Goal: Task Accomplishment & Management: Manage account settings

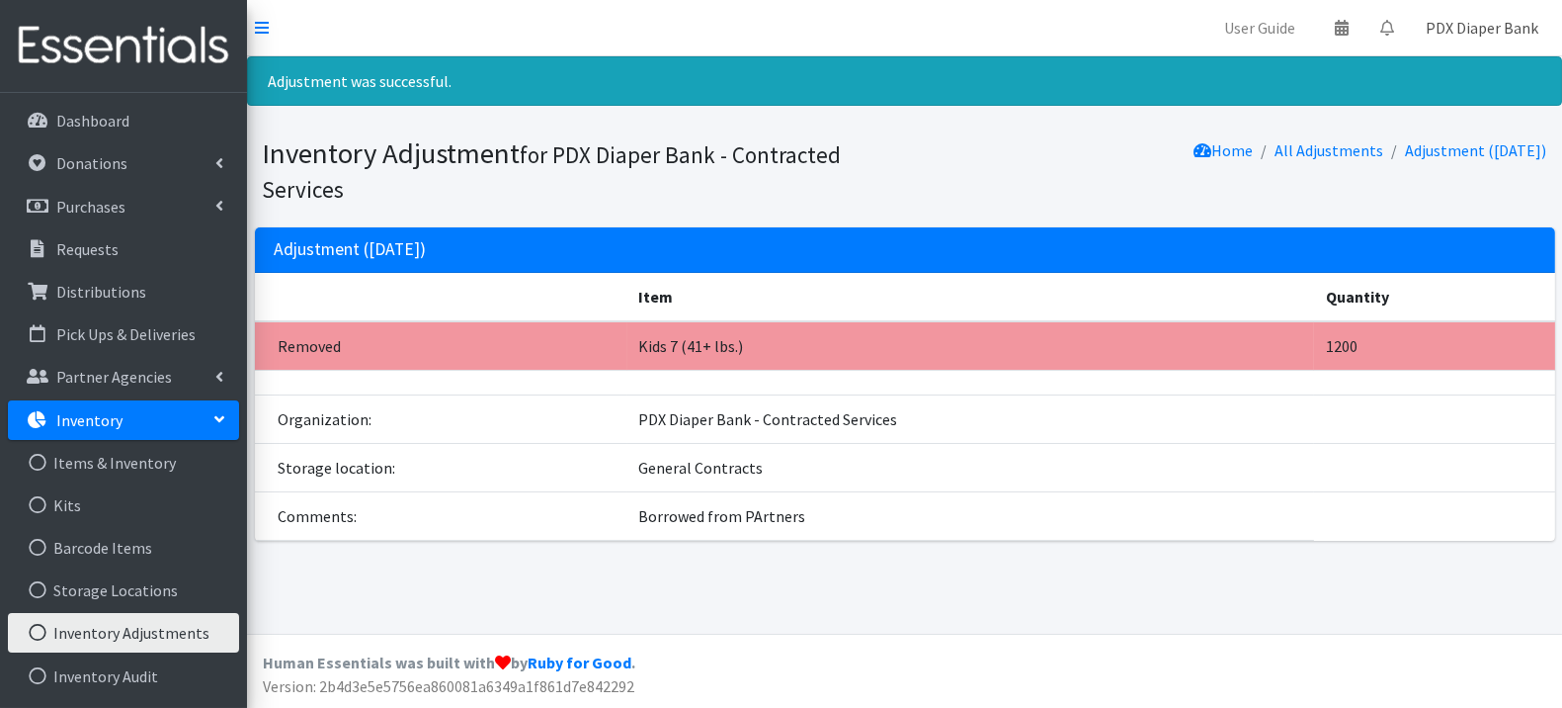
click at [1483, 28] on link "PDX Diaper Bank" at bounding box center [1482, 28] width 144 height 40
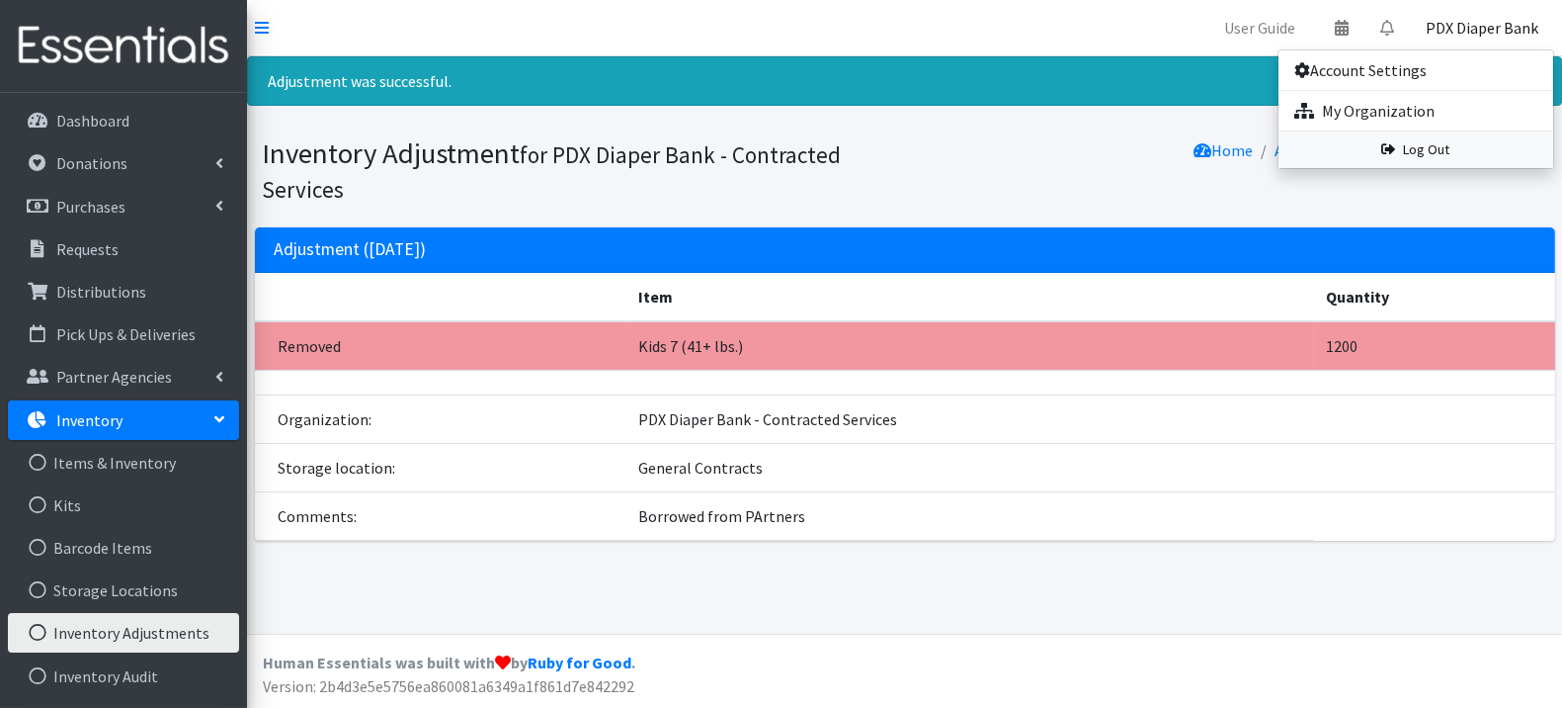
click at [1439, 147] on link "Log Out" at bounding box center [1416, 149] width 275 height 37
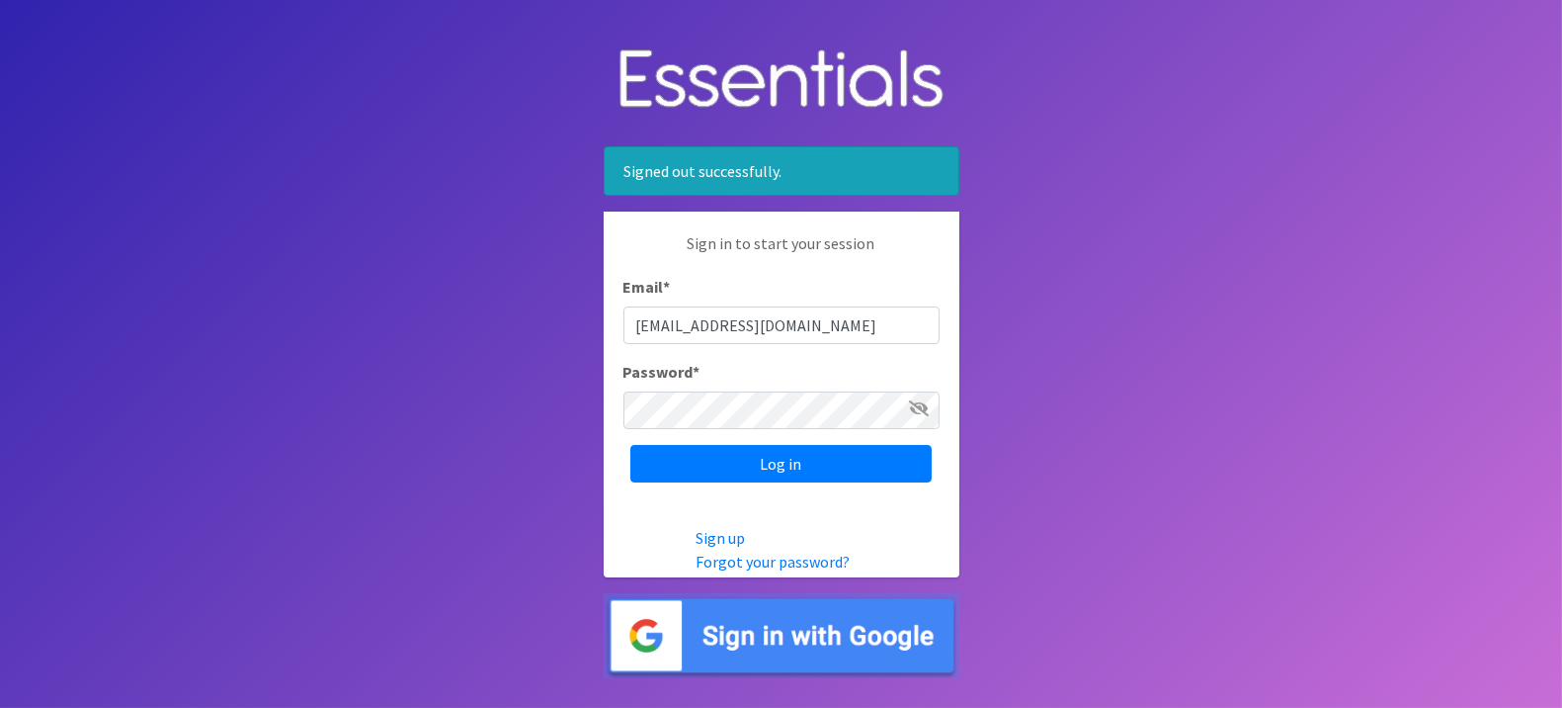
click at [824, 349] on div "Sign in to start your session Email * pdxdiaperbank@pdxdiaperbank.org Password …" at bounding box center [782, 356] width 356 height 291
click at [831, 320] on input "pdxdiaperbank@pdxdiaperbank.org" at bounding box center [782, 325] width 316 height 38
type input "info@pdxdiaperbank.org"
click at [745, 461] on input "Log in" at bounding box center [780, 464] width 301 height 38
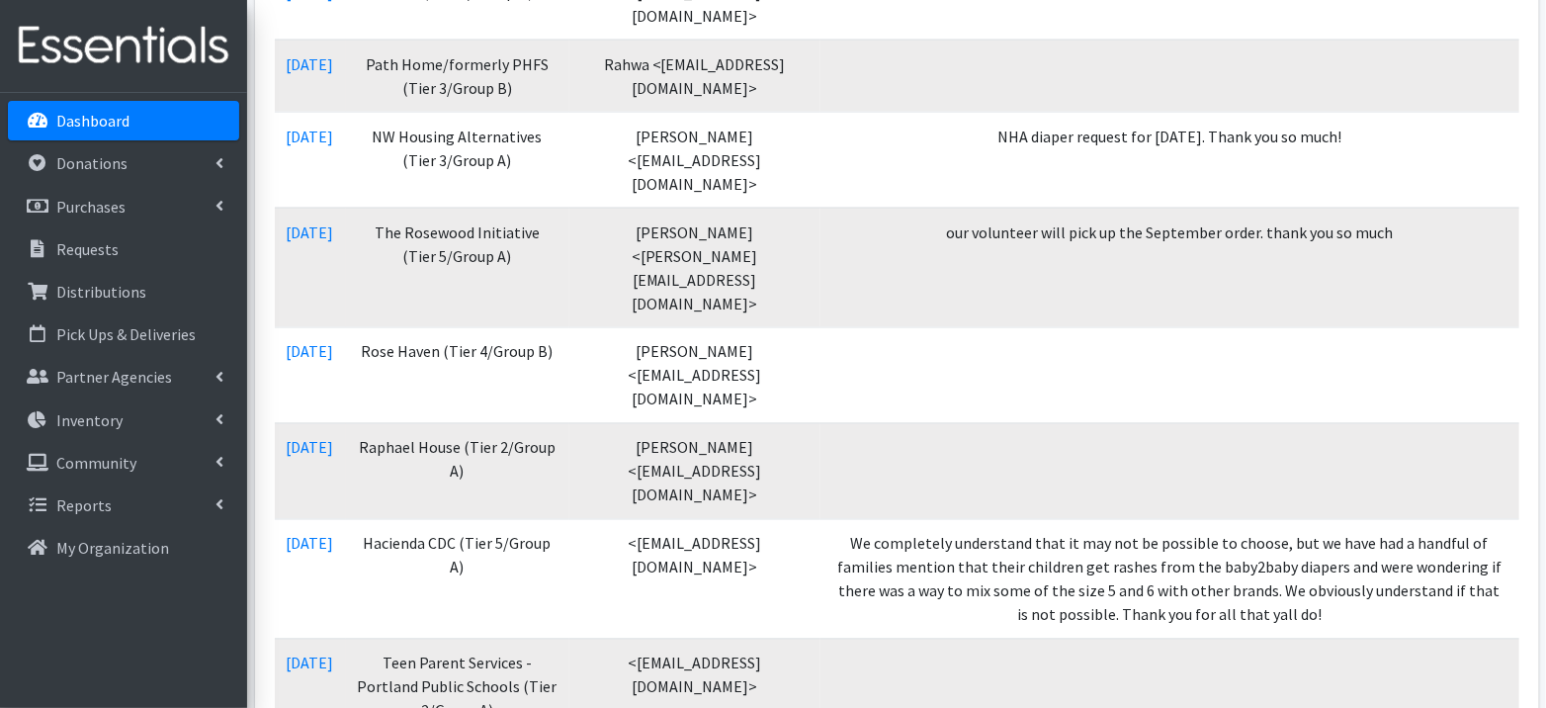
scroll to position [212, 0]
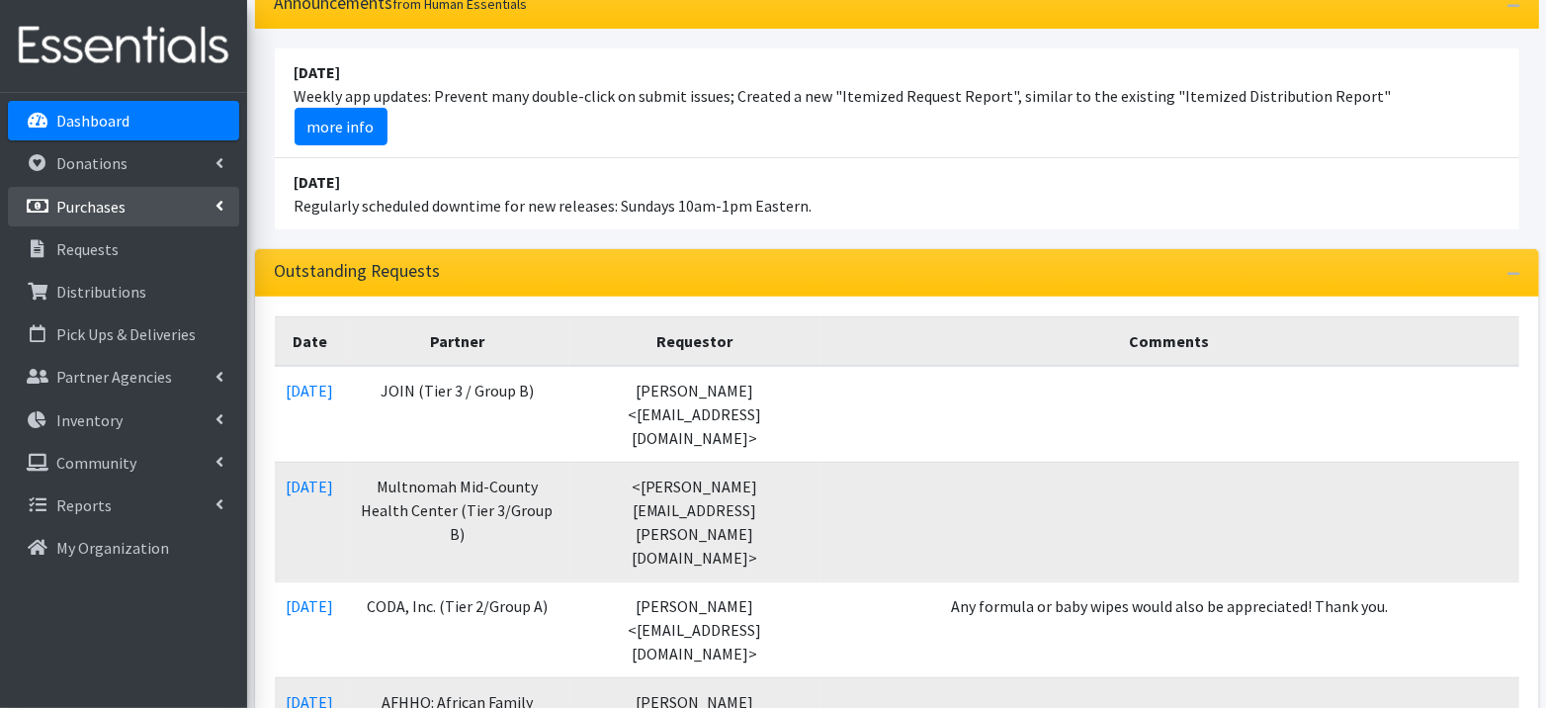
click at [82, 207] on p "Purchases" at bounding box center [90, 207] width 69 height 20
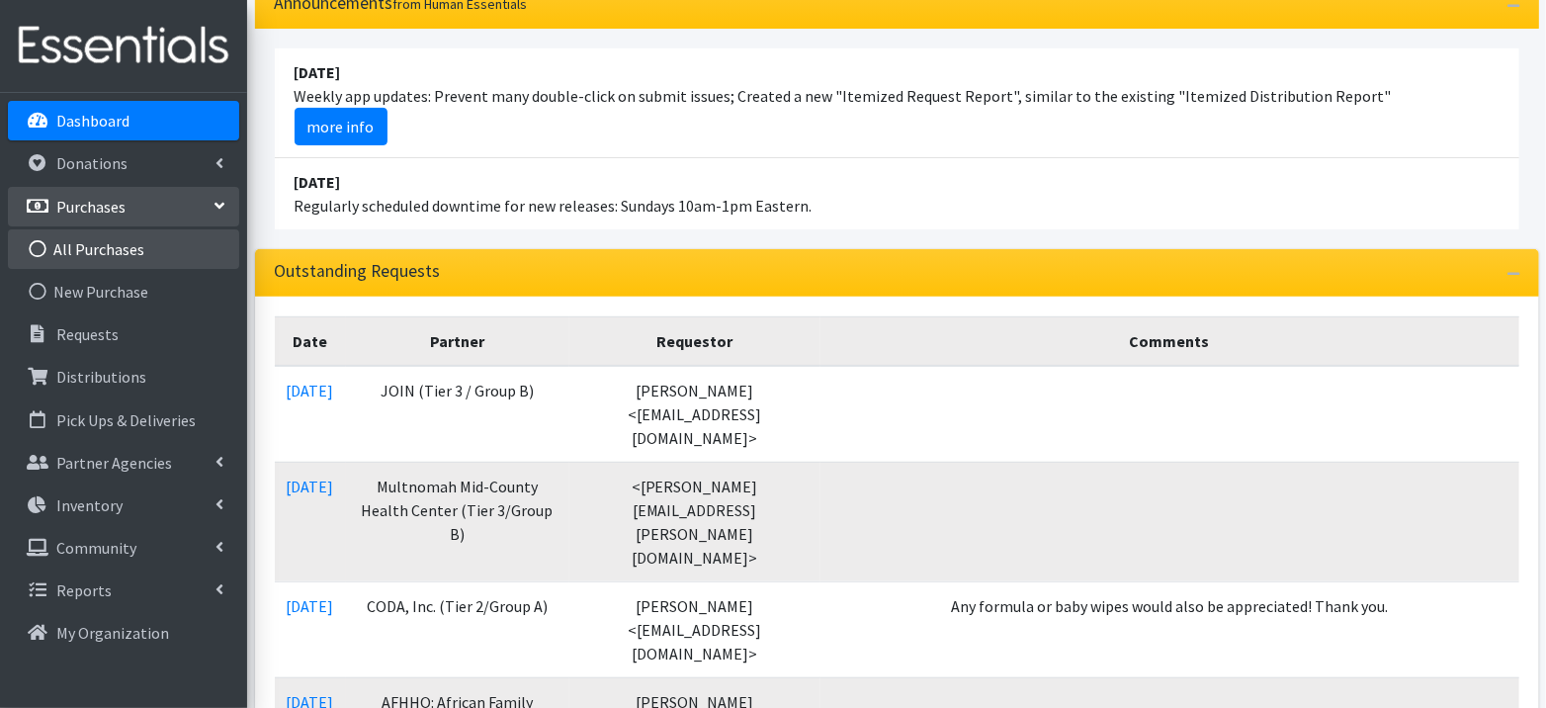
click at [95, 256] on link "All Purchases" at bounding box center [123, 249] width 231 height 40
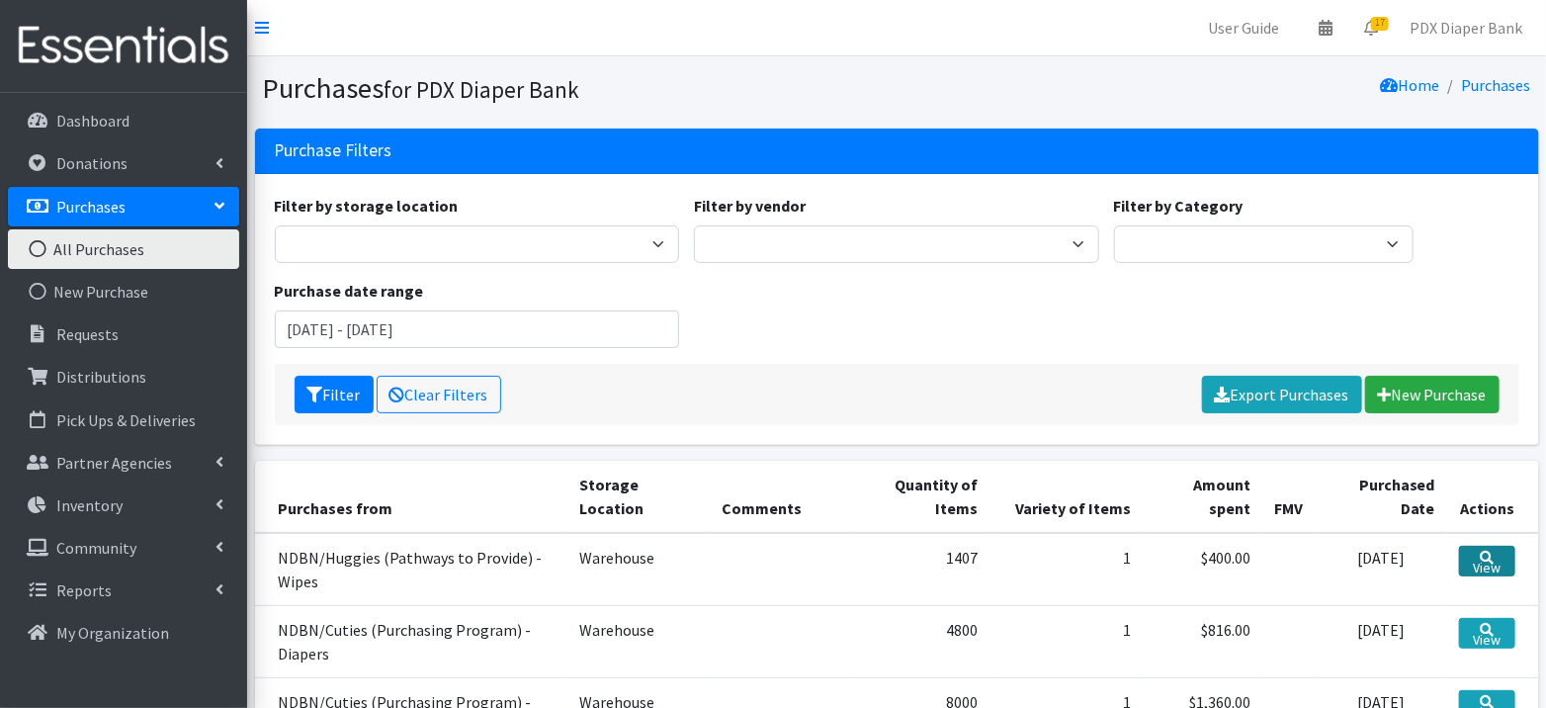
click at [1495, 550] on link "View" at bounding box center [1487, 560] width 56 height 31
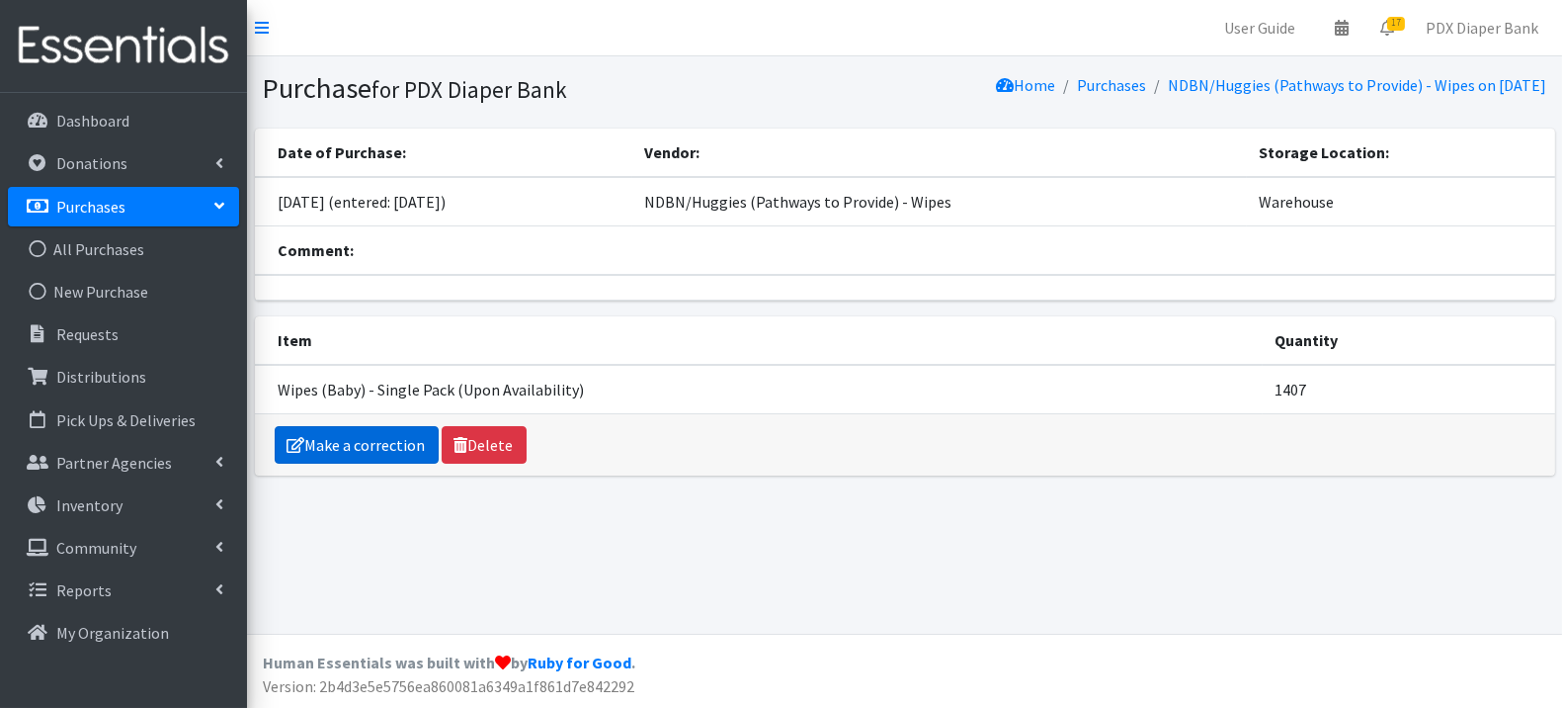
click at [364, 435] on link "Make a correction" at bounding box center [357, 445] width 164 height 38
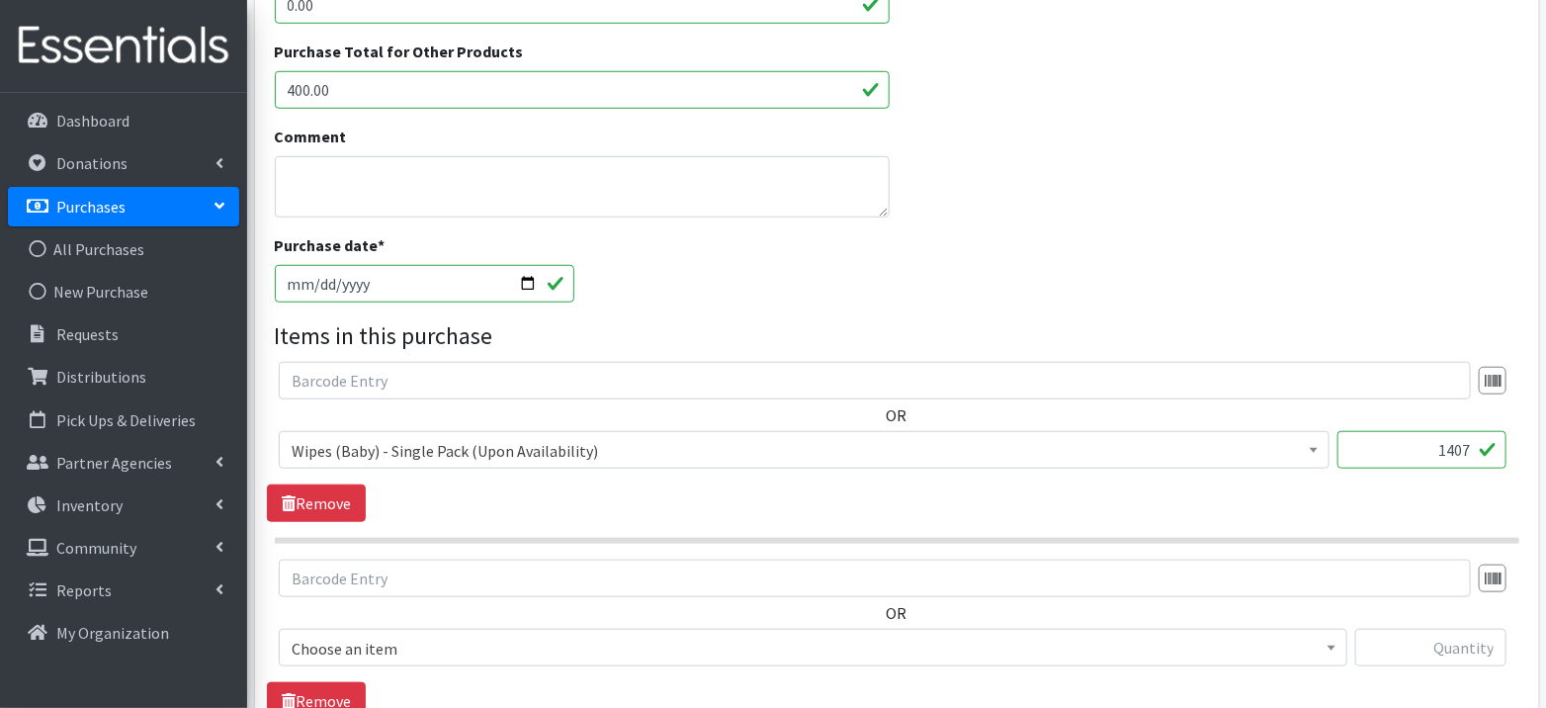
scroll to position [758, 0]
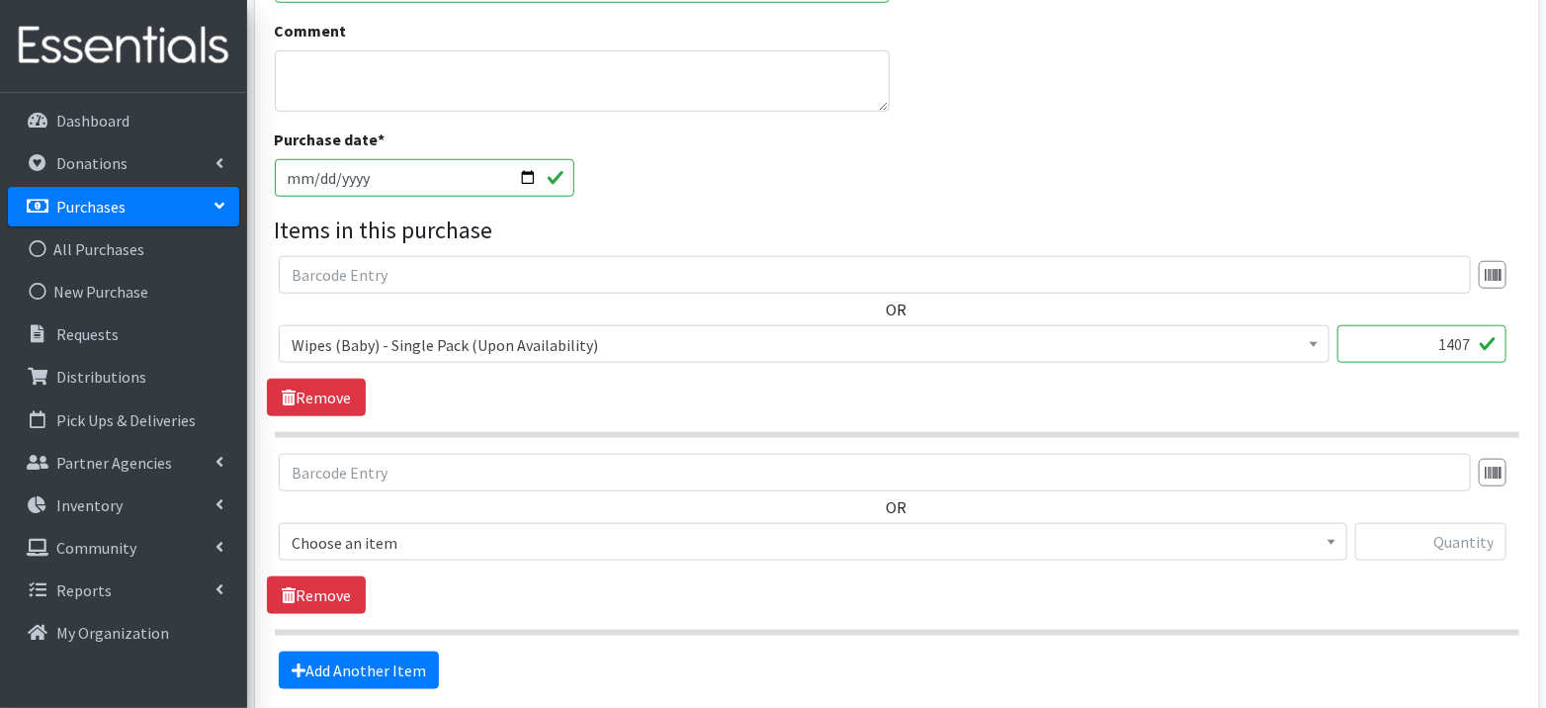
click at [1453, 326] on input "1407" at bounding box center [1421, 344] width 169 height 38
click at [1453, 328] on input "1407" at bounding box center [1421, 344] width 169 height 38
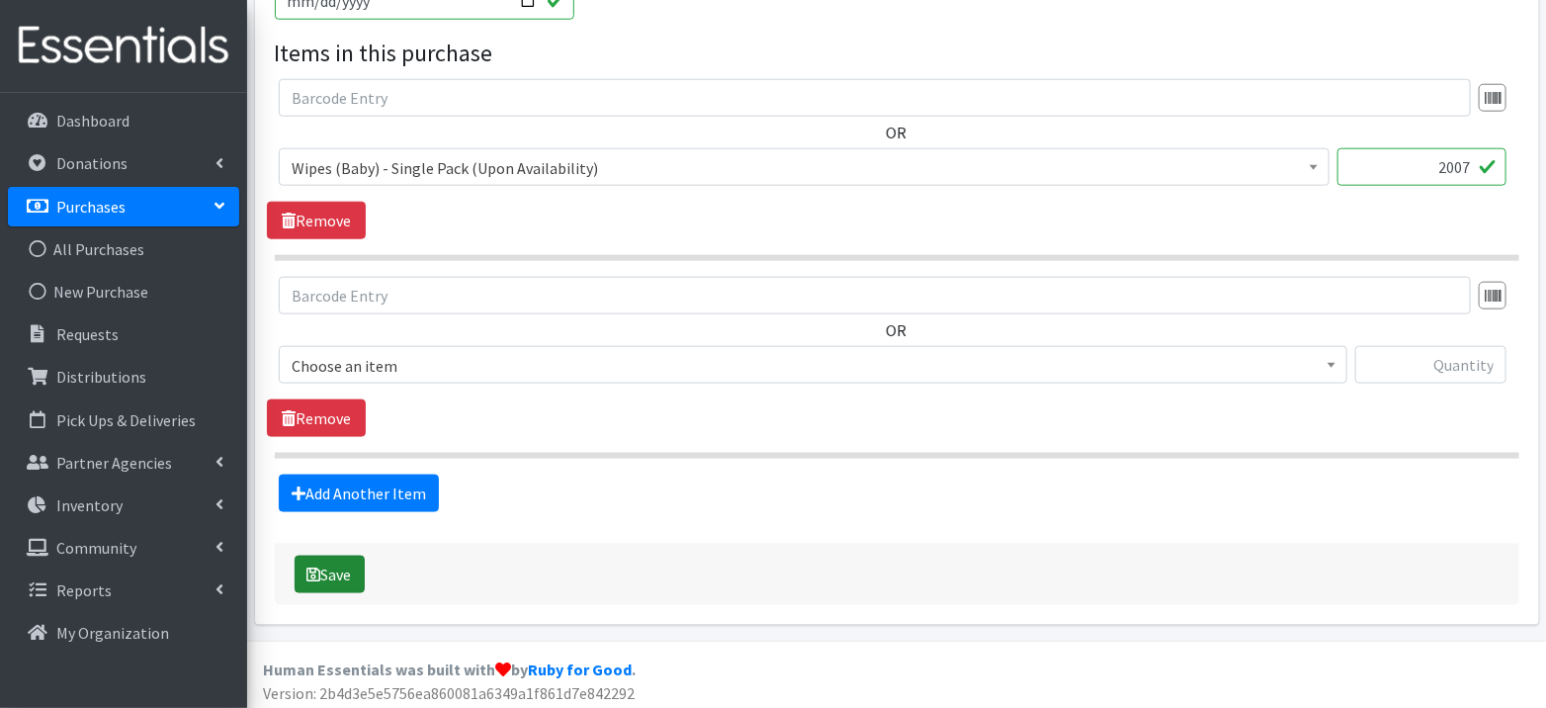
type input "2007"
click at [346, 563] on button "Save" at bounding box center [329, 574] width 70 height 38
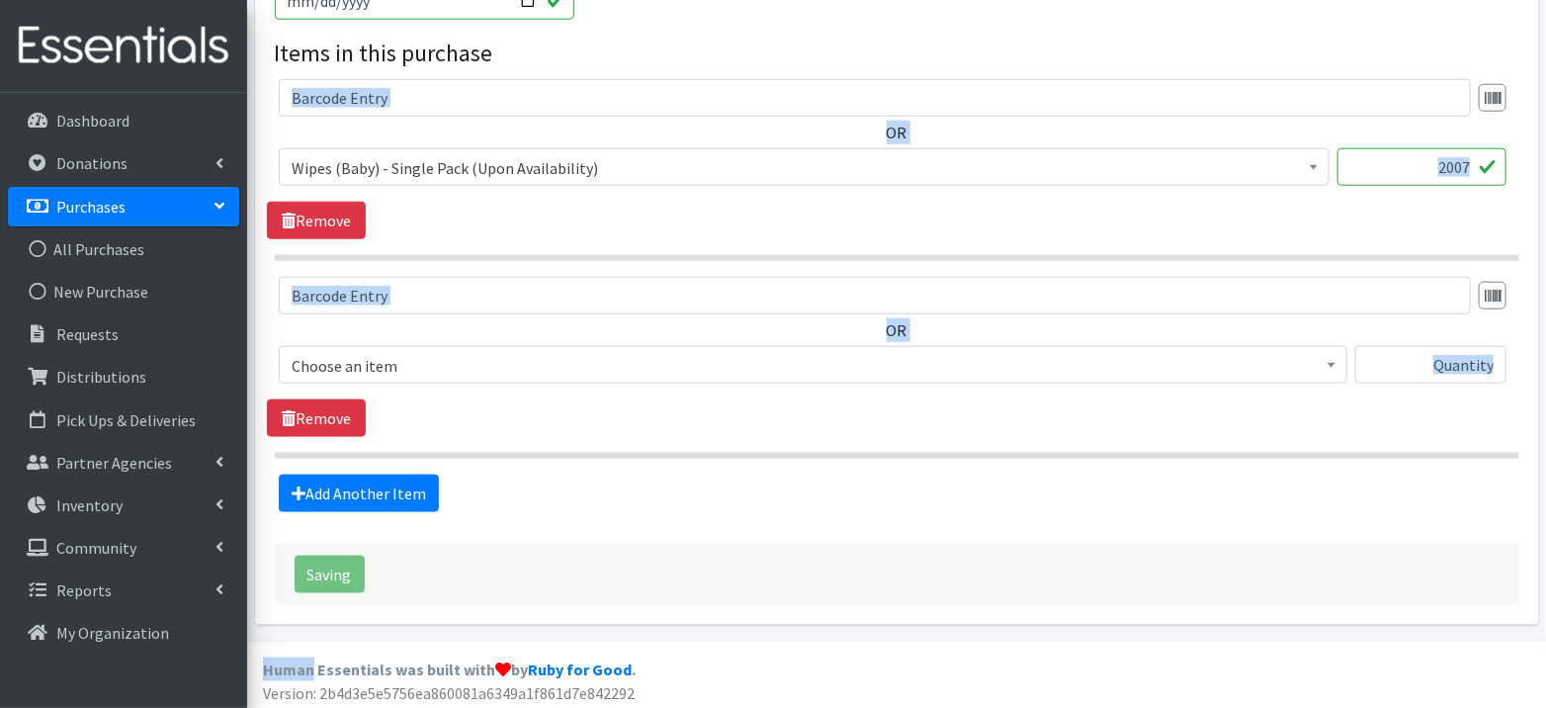
drag, startPoint x: 346, startPoint y: 563, endPoint x: 987, endPoint y: 25, distance: 837.5
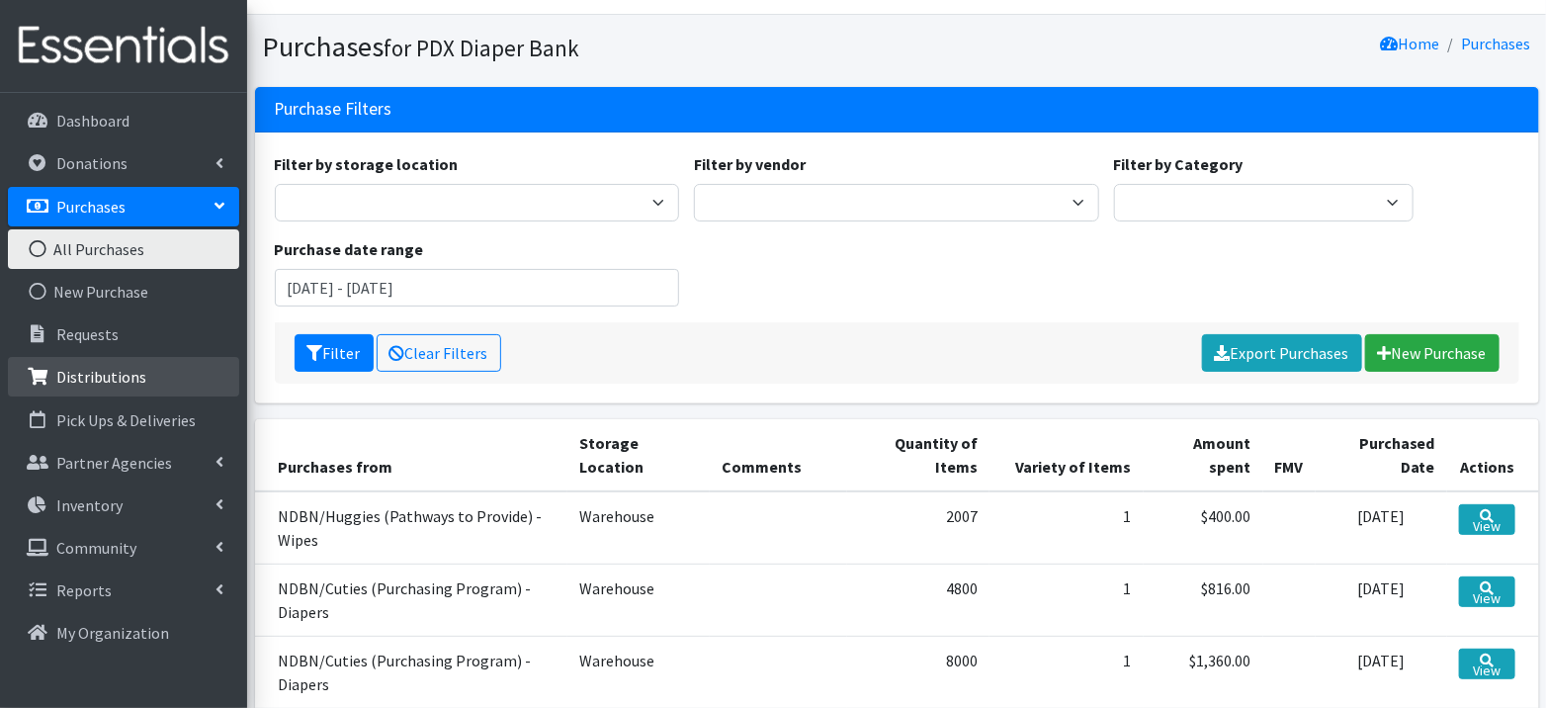
scroll to position [43, 0]
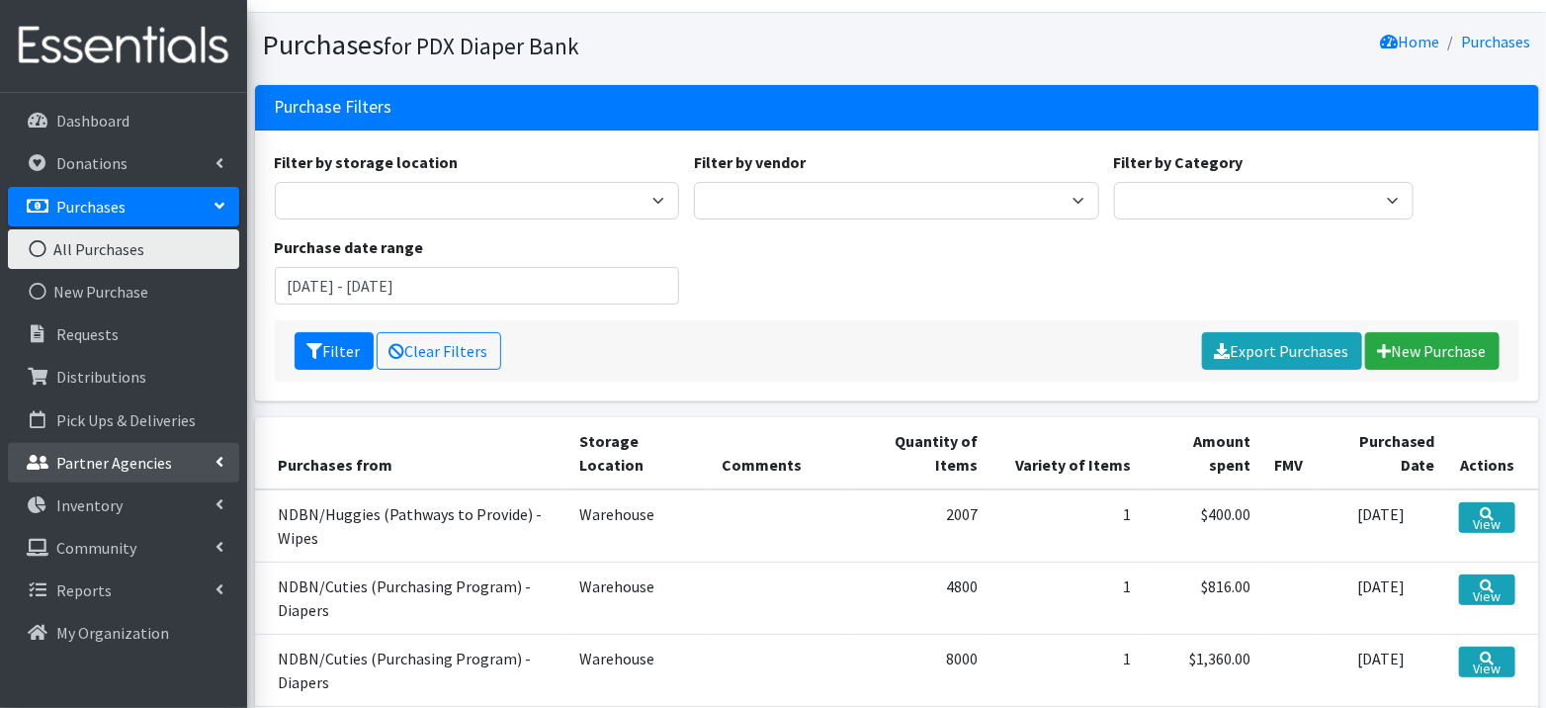
click at [114, 458] on p "Partner Agencies" at bounding box center [114, 463] width 116 height 20
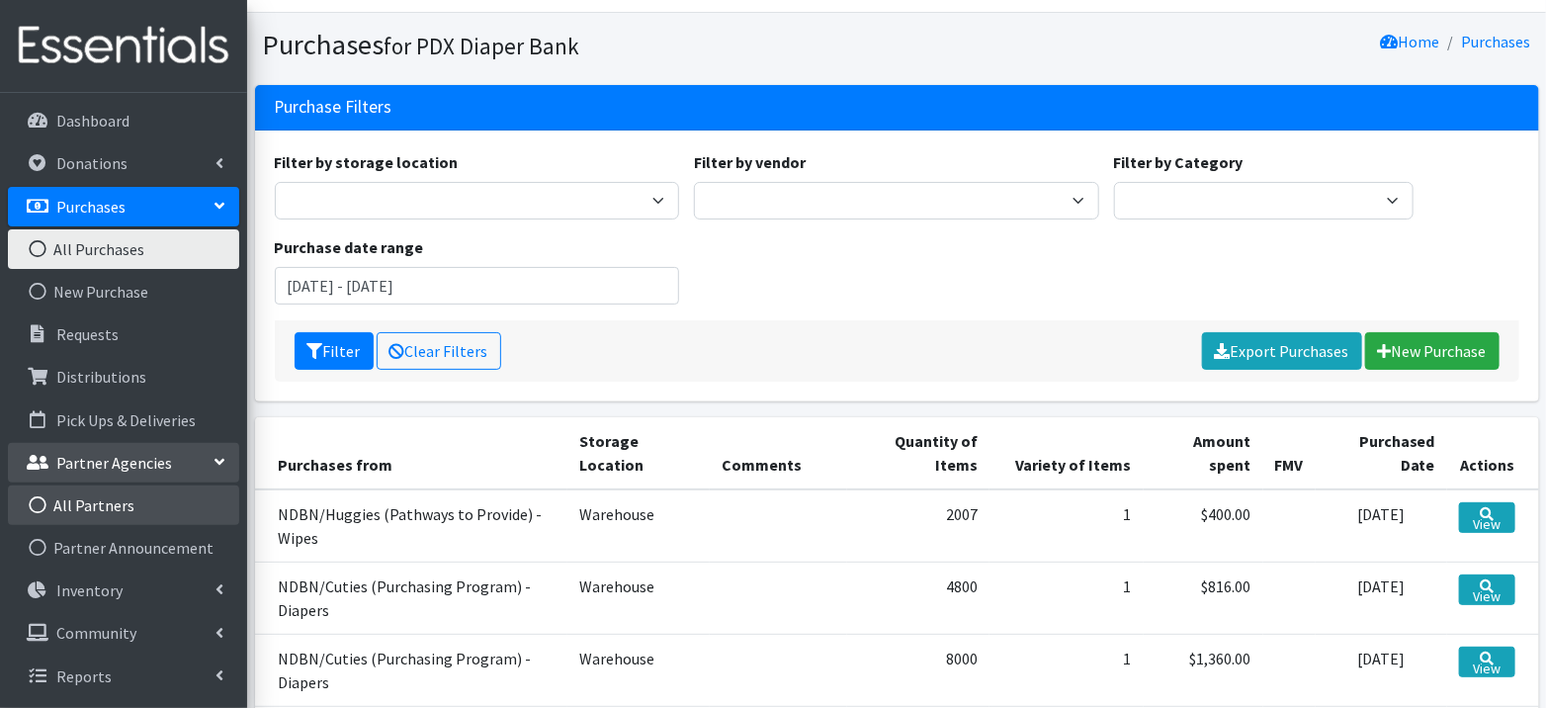
click at [99, 497] on link "All Partners" at bounding box center [123, 505] width 231 height 40
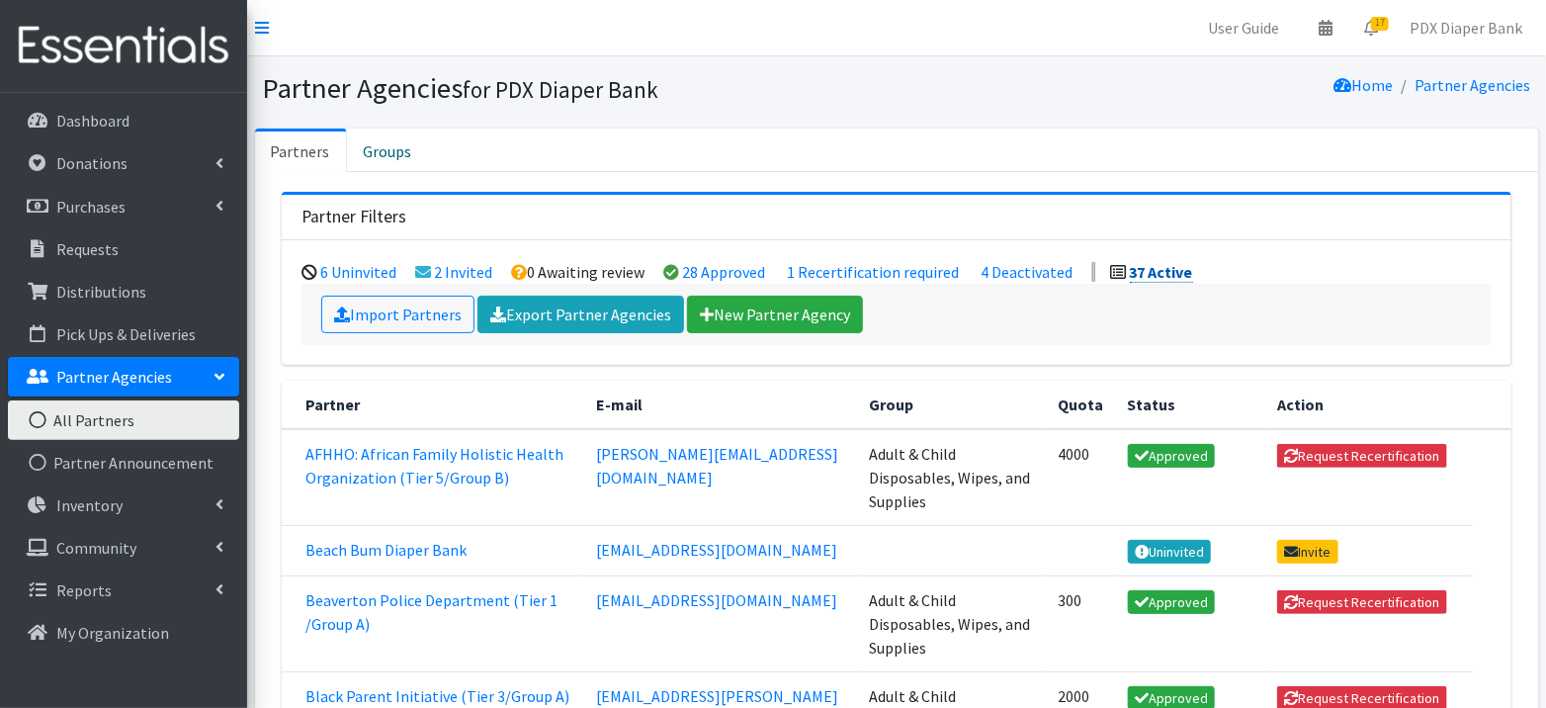
click at [1147, 269] on link "37 Active" at bounding box center [1161, 272] width 63 height 21
click at [602, 319] on link "Export Partner Agencies" at bounding box center [580, 314] width 207 height 38
click at [467, 263] on link "2 Invited" at bounding box center [464, 272] width 58 height 20
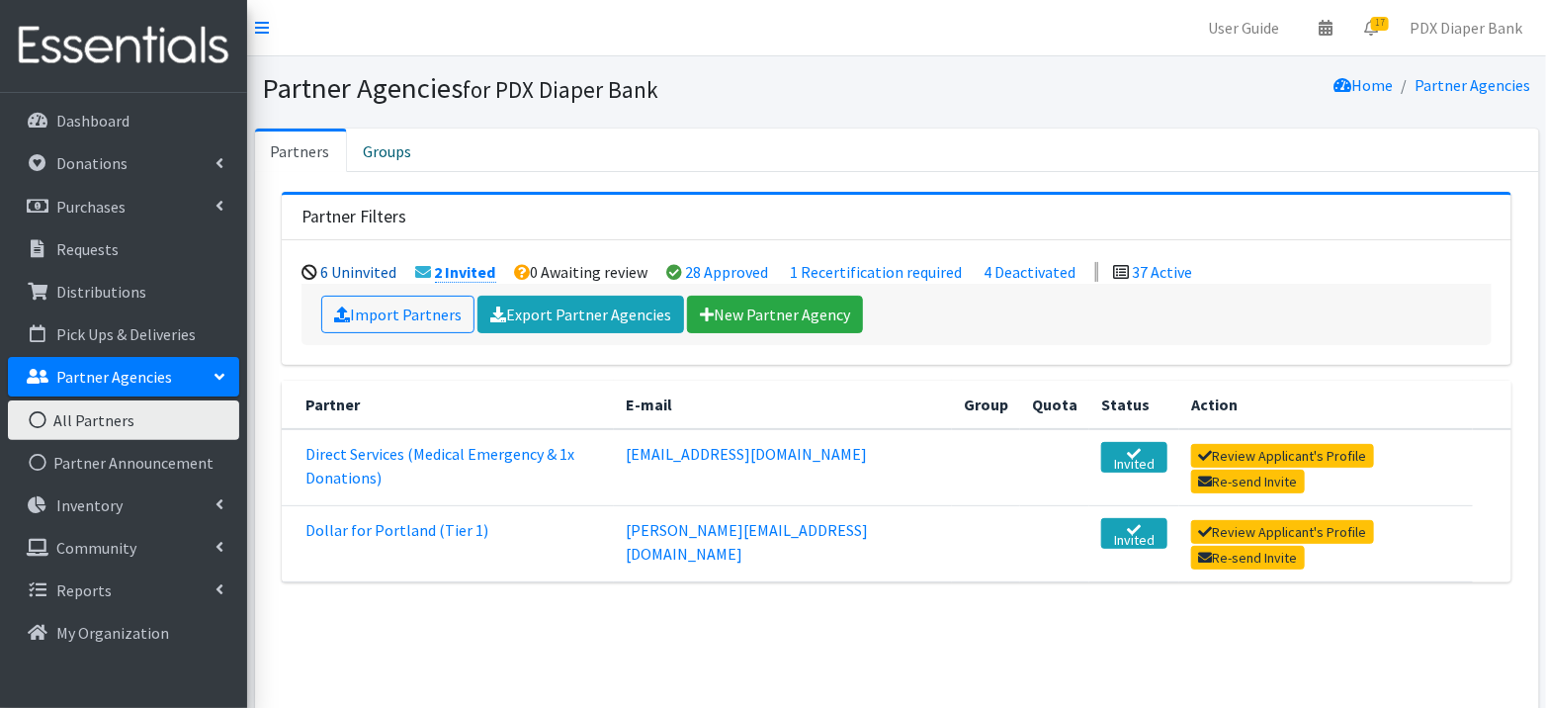
click at [350, 269] on link "6 Uninvited" at bounding box center [359, 272] width 76 height 20
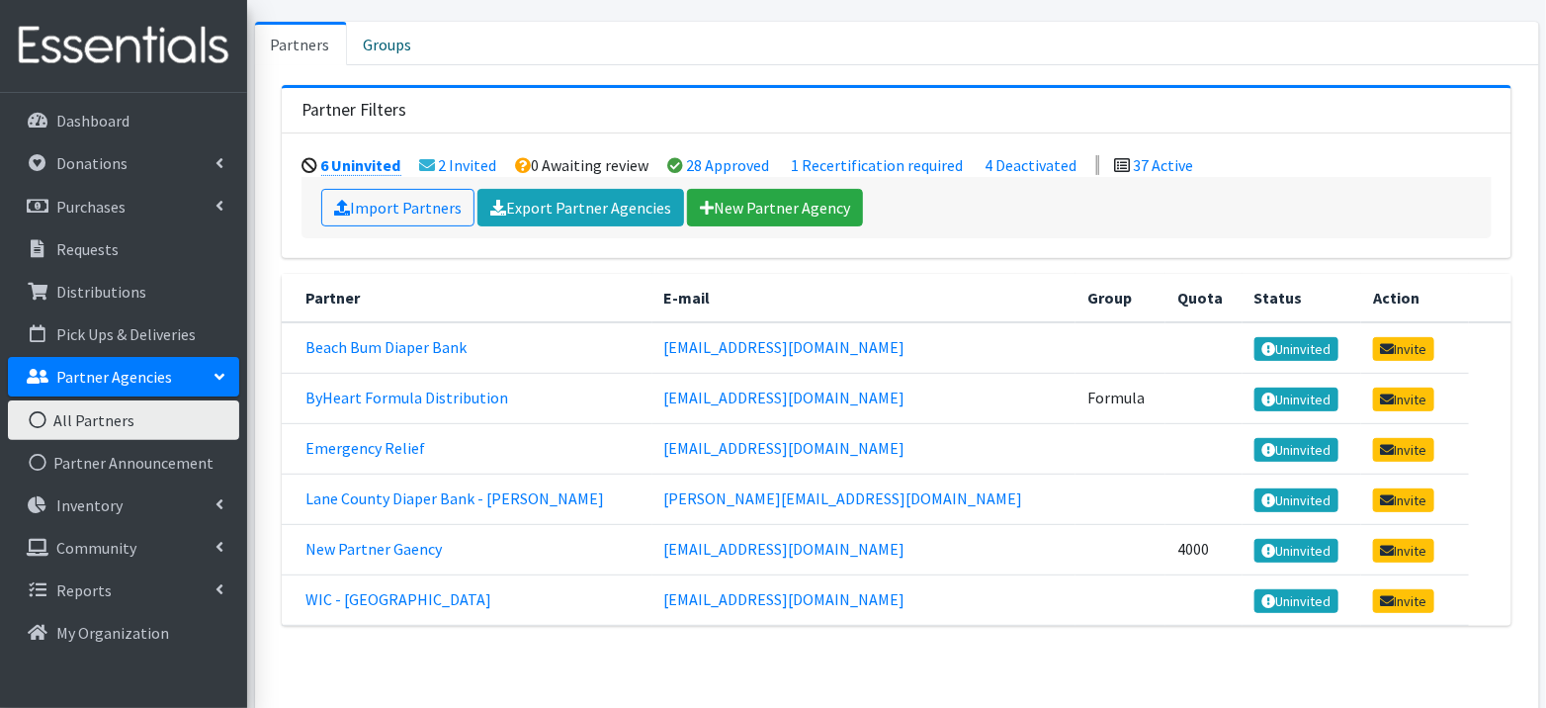
scroll to position [148, 0]
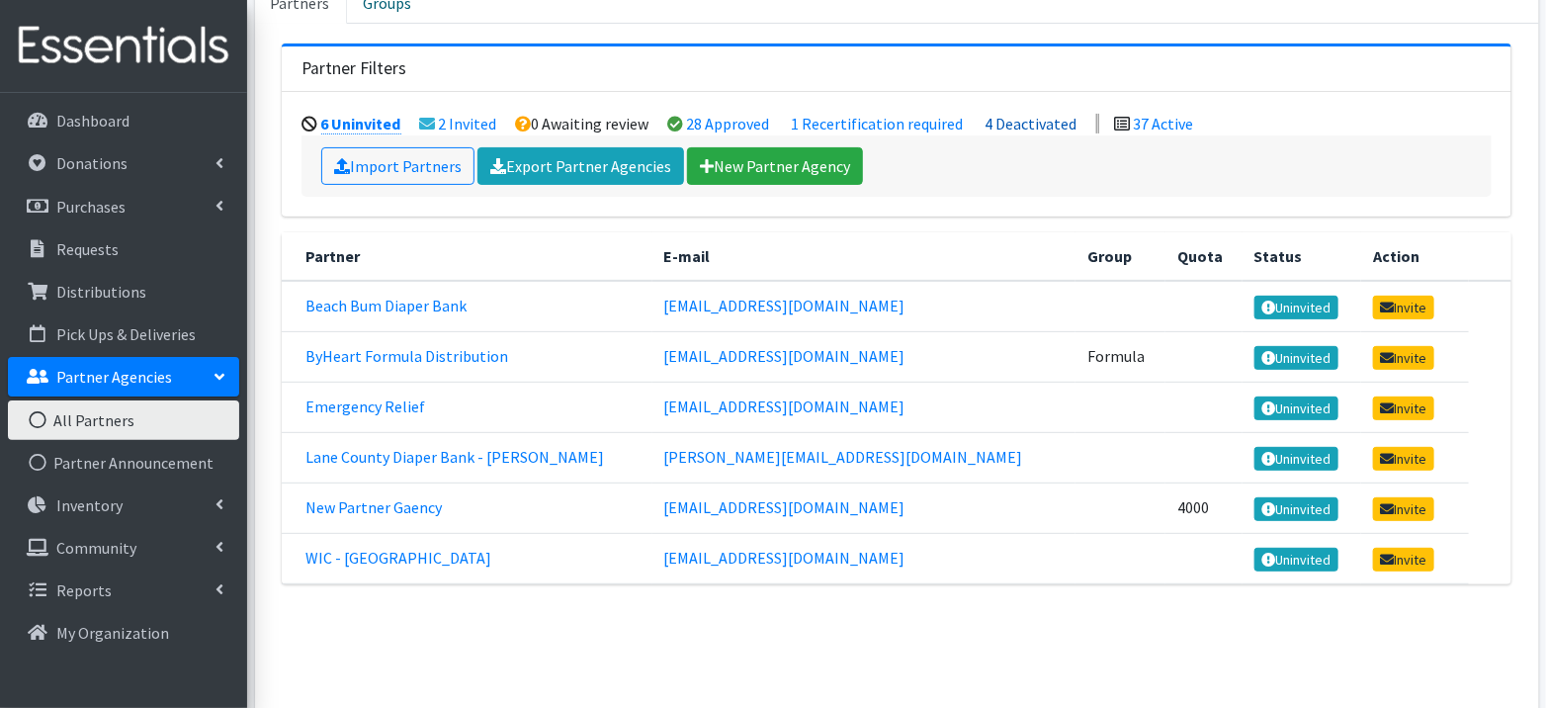
click at [1041, 119] on link "4 Deactivated" at bounding box center [1031, 124] width 92 height 20
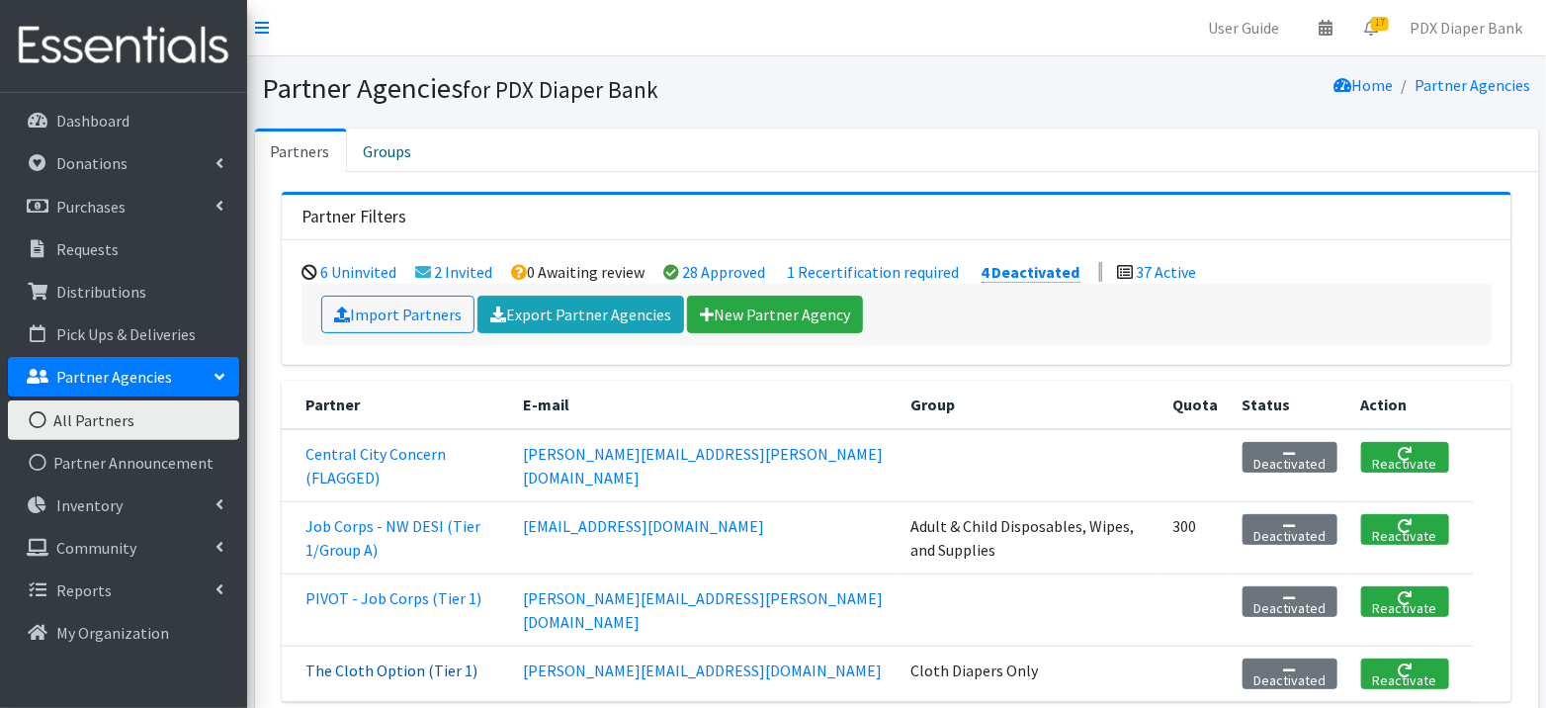
click at [423, 660] on link "The Cloth Option (Tier 1)" at bounding box center [391, 670] width 172 height 20
